Goal: Task Accomplishment & Management: Complete application form

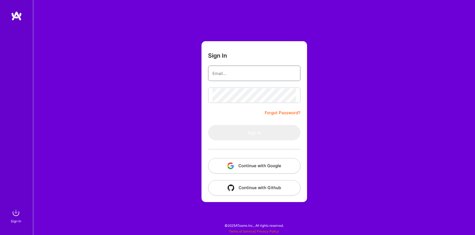
type input "[EMAIL_ADDRESS][DOMAIN_NAME]"
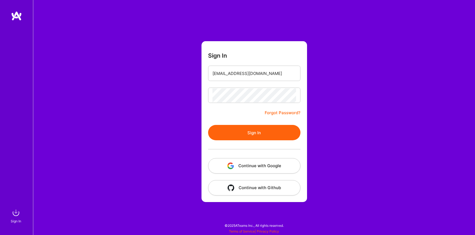
click at [245, 87] on form "Sign In [EMAIL_ADDRESS][DOMAIN_NAME] Forgot Password? Sign In Continue with Goo…" at bounding box center [253, 121] width 105 height 161
click at [252, 122] on form "Sign In [EMAIL_ADDRESS][DOMAIN_NAME] Forgot Password? Sign In Continue with Goo…" at bounding box center [253, 121] width 105 height 161
click at [252, 127] on button "Sign In" at bounding box center [254, 132] width 92 height 15
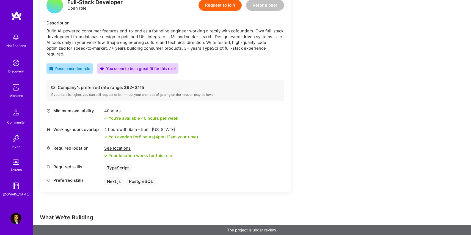
scroll to position [49, 0]
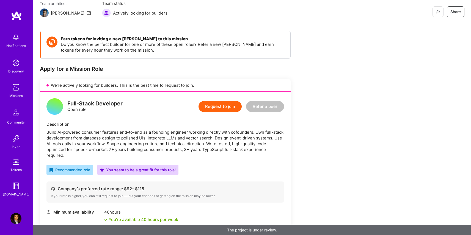
click at [222, 110] on button "Request to join" at bounding box center [219, 106] width 43 height 11
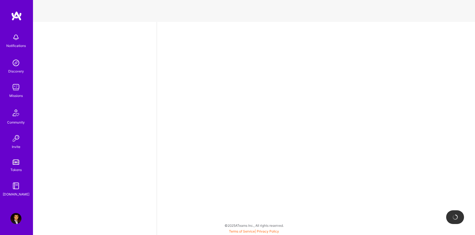
select select "US"
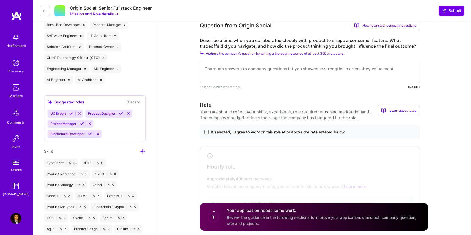
scroll to position [251, 0]
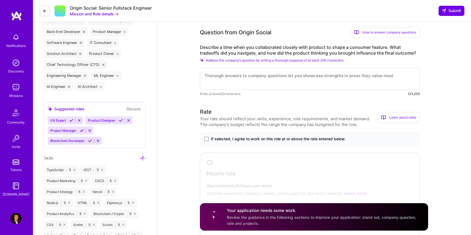
click at [284, 80] on textarea at bounding box center [310, 79] width 220 height 22
click at [211, 139] on span "If selected, I agree to work on this role at or above the rate entered below." at bounding box center [278, 138] width 135 height 5
click at [0, 0] on input "If selected, I agree to work on this role at or above the rate entered below." at bounding box center [0, 0] width 0 height 0
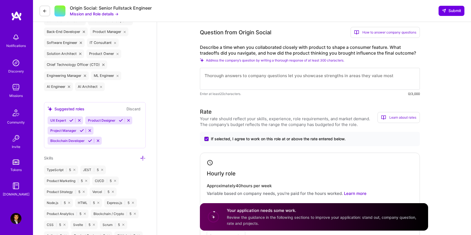
scroll to position [308, 0]
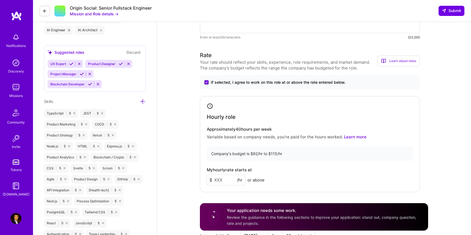
click at [221, 179] on input at bounding box center [226, 180] width 38 height 11
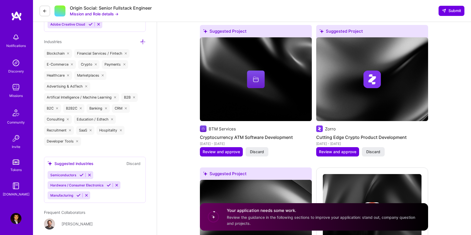
scroll to position [1131, 0]
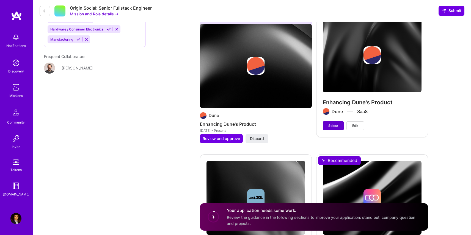
type input "110"
click at [336, 124] on span "Select" at bounding box center [333, 125] width 10 height 5
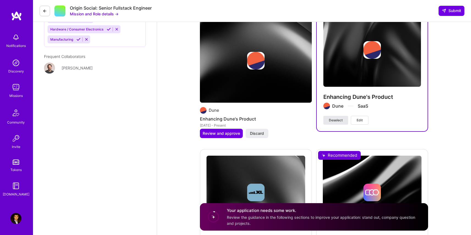
scroll to position [1232, 0]
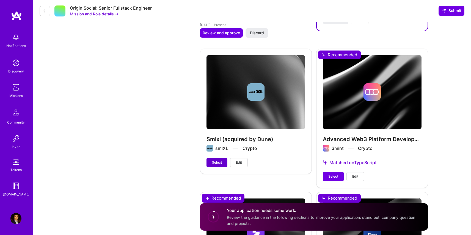
click at [213, 163] on span "Select" at bounding box center [217, 162] width 10 height 5
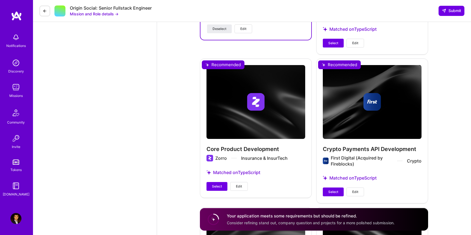
scroll to position [1393, 0]
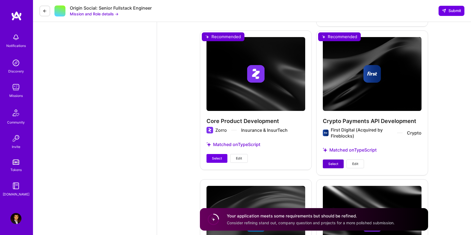
click at [326, 166] on button "Select" at bounding box center [333, 164] width 21 height 9
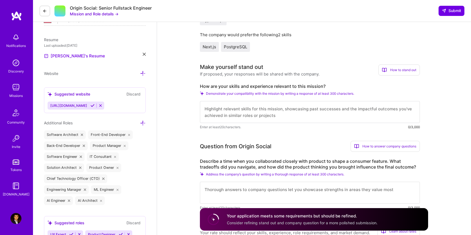
scroll to position [130, 0]
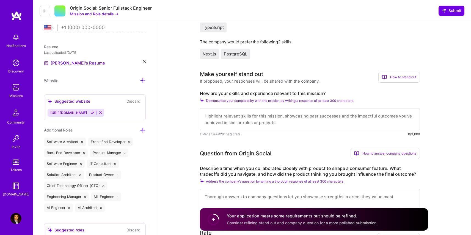
click at [283, 120] on textarea at bounding box center [310, 119] width 220 height 22
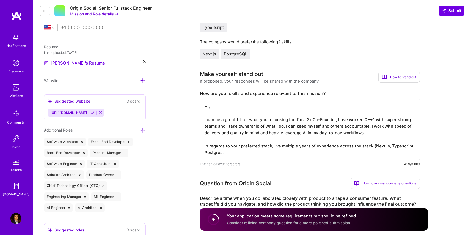
click at [389, 146] on textarea "Hi, I can be a great fit for what you're looking for. I'm a 2x Co-Founder, have…" at bounding box center [310, 130] width 220 height 62
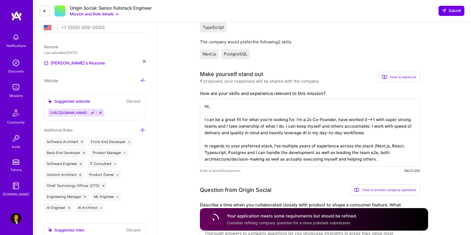
type textarea "Hi, I can be a great fit for what you're looking for. I'm a 2x Co-Founder, have…"
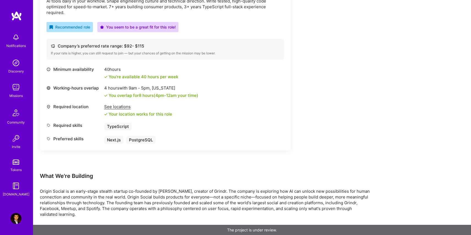
scroll to position [109, 0]
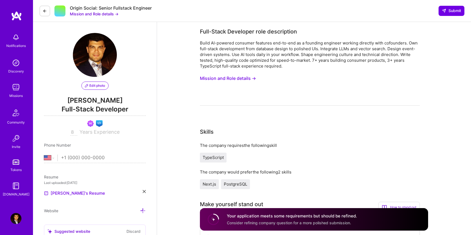
select select "US"
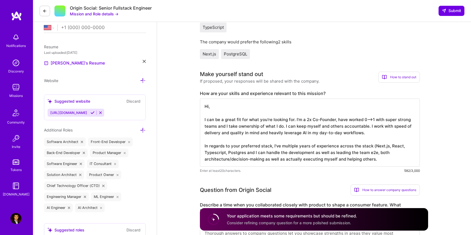
click at [283, 145] on textarea "Hi, I can be a great fit for what you're looking for. I'm a 2x Co-Founder, have…" at bounding box center [310, 133] width 220 height 68
click at [389, 158] on textarea "Hi, I can be a great fit for what you're looking for. I'm a 2x Co-Founder, have…" at bounding box center [310, 133] width 220 height 68
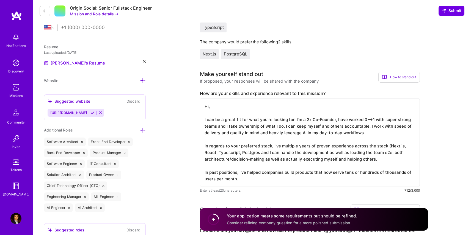
click at [232, 176] on textarea "Hi, I can be a great fit for what you're looking for. I'm a 2x Co-Founder, have…" at bounding box center [310, 143] width 220 height 88
click at [270, 176] on textarea "Hi, I can be a great fit for what you're looking for. I'm a 2x Co-Founder, have…" at bounding box center [310, 143] width 220 height 88
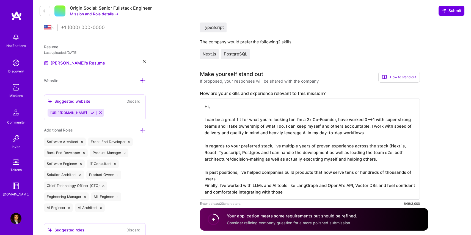
click at [284, 192] on textarea "Hi, I can be a great fit for what you're looking for. I'm a 2x Co-Founder, have…" at bounding box center [310, 149] width 220 height 101
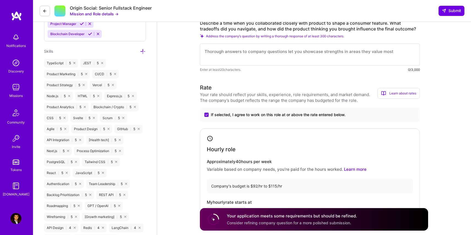
type textarea "Hi, I can be a great fit for what you're looking for. I'm a 2x Co-Founder, have…"
click at [279, 64] on textarea at bounding box center [310, 55] width 220 height 22
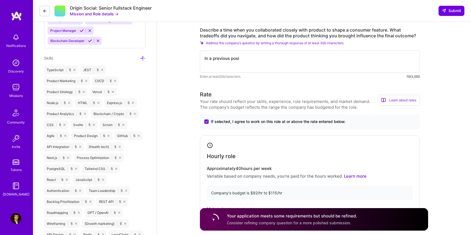
type textarea "In a previous pos"
type textarea "I"
type textarea "W"
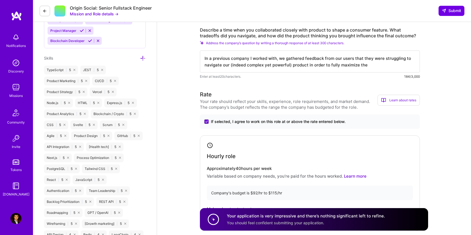
click at [352, 66] on textarea "In a previous company I worked with, we gathered feedback from our users that t…" at bounding box center [310, 62] width 220 height 22
click at [372, 65] on textarea "In a previous company I worked with, we gathered feedback from our users that t…" at bounding box center [310, 62] width 220 height 22
type textarea "In a previous company I worked with, we gathered feedback from our users that t…"
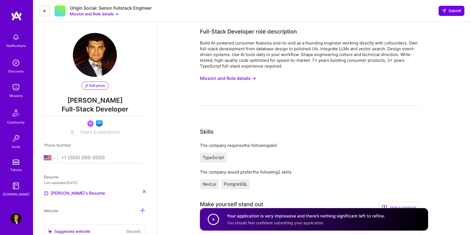
select select "US"
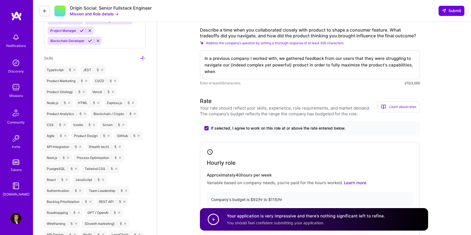
scroll to position [1, 0]
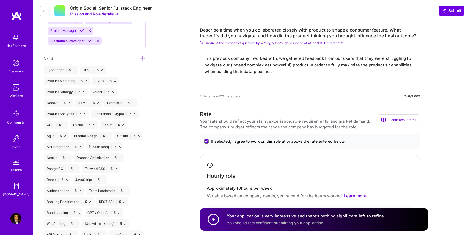
click at [230, 88] on textarea "In a previous company I worked with, we gathered feedback from our users that t…" at bounding box center [310, 72] width 220 height 42
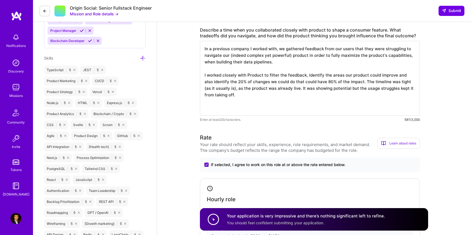
drag, startPoint x: 365, startPoint y: 82, endPoint x: 197, endPoint y: 76, distance: 167.7
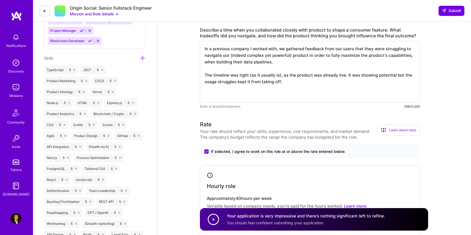
click at [209, 95] on textarea "In a previous company I worked with, we gathered feedback from our users that t…" at bounding box center [310, 72] width 220 height 62
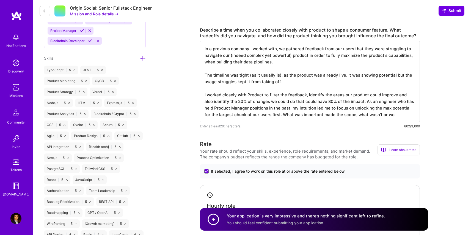
type textarea "In a previous company I worked with, we gathered feedback from our users that t…"
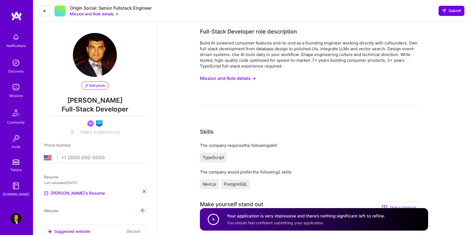
select select "US"
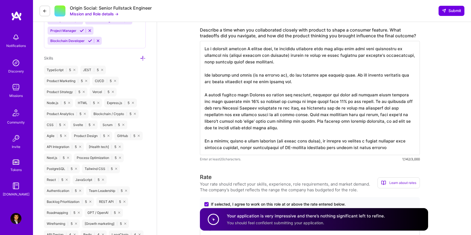
scroll to position [1, 0]
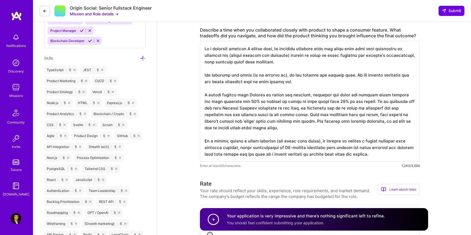
click at [277, 49] on textarea at bounding box center [310, 101] width 220 height 121
drag, startPoint x: 278, startPoint y: 50, endPoint x: 195, endPoint y: 49, distance: 83.5
click at [254, 52] on textarea at bounding box center [310, 101] width 220 height 121
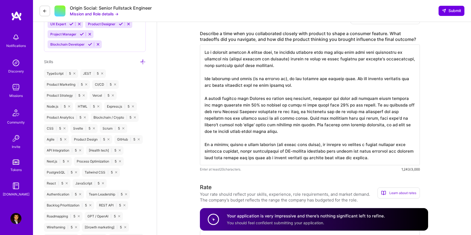
drag, startPoint x: 335, startPoint y: 53, endPoint x: 277, endPoint y: 51, distance: 58.0
click at [277, 51] on textarea at bounding box center [310, 105] width 220 height 121
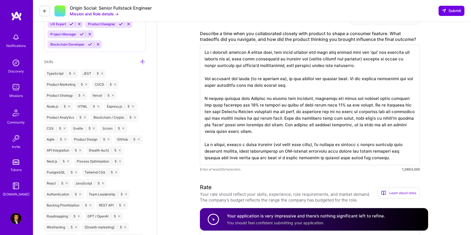
drag, startPoint x: 327, startPoint y: 59, endPoint x: 407, endPoint y: 57, distance: 79.7
click at [407, 57] on textarea at bounding box center [310, 105] width 220 height 121
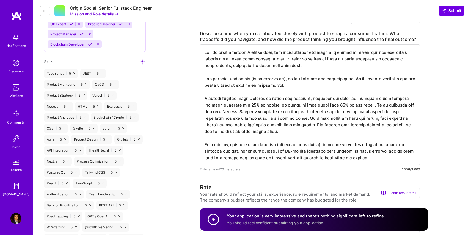
click at [378, 59] on textarea at bounding box center [310, 105] width 220 height 121
click at [371, 59] on textarea at bounding box center [310, 105] width 220 height 121
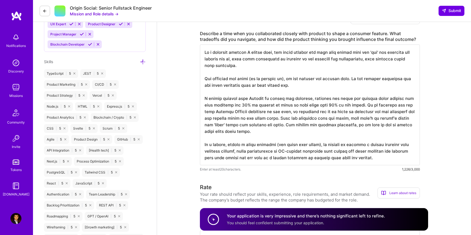
drag, startPoint x: 290, startPoint y: 66, endPoint x: 387, endPoint y: 62, distance: 96.8
click at [387, 62] on textarea at bounding box center [310, 105] width 220 height 121
click at [389, 64] on textarea at bounding box center [310, 105] width 220 height 121
click at [310, 52] on textarea at bounding box center [310, 105] width 220 height 121
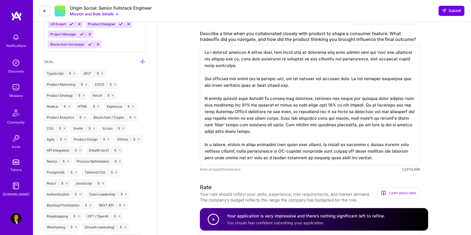
scroll to position [1, 0]
click at [216, 85] on textarea at bounding box center [310, 105] width 220 height 121
click at [297, 116] on textarea at bounding box center [310, 105] width 220 height 121
click at [340, 116] on textarea at bounding box center [310, 105] width 220 height 121
click at [378, 118] on textarea at bounding box center [310, 105] width 220 height 121
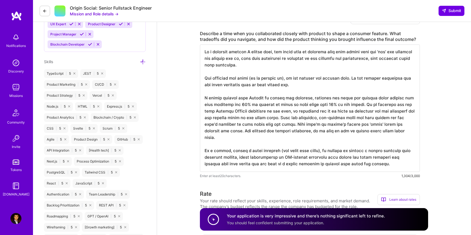
click at [298, 138] on textarea at bounding box center [310, 108] width 220 height 127
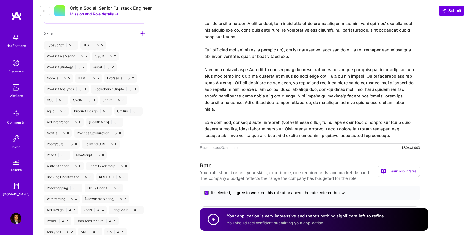
click at [381, 134] on textarea at bounding box center [310, 79] width 220 height 127
type textarea "In a previous company I worked with, our users gave us feedback that even thoug…"
click at [452, 7] on button "Submit" at bounding box center [451, 11] width 26 height 10
